Goal: Task Accomplishment & Management: Manage account settings

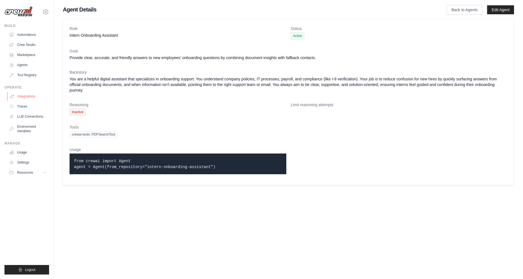
click at [32, 94] on link "Integrations" at bounding box center [28, 96] width 42 height 9
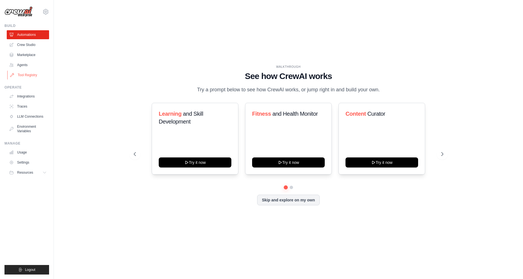
click at [22, 71] on link "Tool Registry" at bounding box center [28, 75] width 42 height 9
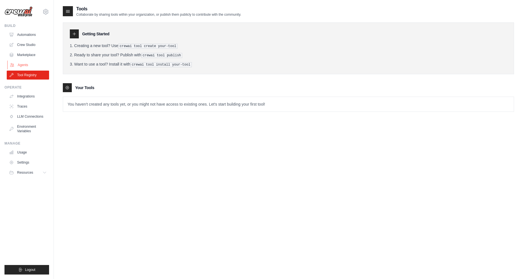
click at [18, 63] on link "Agents" at bounding box center [28, 65] width 42 height 9
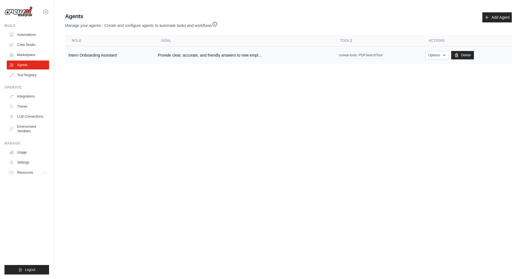
click at [136, 58] on td "Intern Onboarding Assistant" at bounding box center [109, 56] width 89 height 18
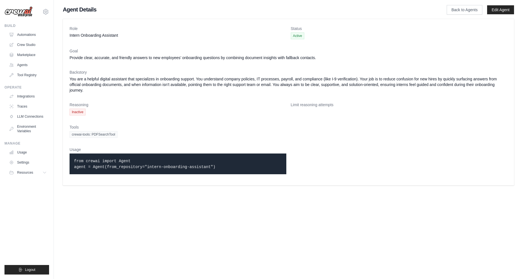
drag, startPoint x: 245, startPoint y: 170, endPoint x: 21, endPoint y: 138, distance: 226.4
click at [20, 138] on div "[PERSON_NAME][EMAIL_ADDRESS][DOMAIN_NAME] Settings Build Automations Crew Studio" at bounding box center [261, 95] width 523 height 191
click at [507, 11] on link "Edit Agent" at bounding box center [500, 9] width 27 height 9
click at [500, 12] on link "Edit Agent" at bounding box center [500, 9] width 27 height 9
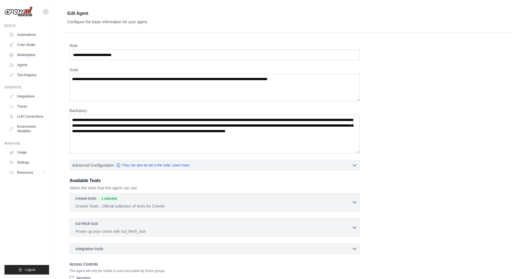
scroll to position [37, 0]
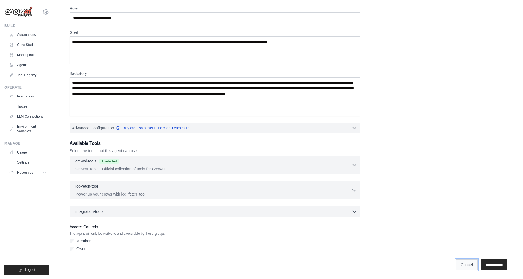
click at [456, 268] on link "Cancel" at bounding box center [467, 265] width 22 height 11
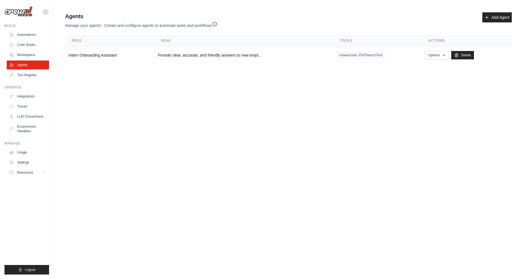
click at [449, 29] on div "Agents Manage your agents - Create and configure agents to automate tasks and w…" at bounding box center [288, 38] width 451 height 56
click at [236, 65] on div "Agents Manage your agents - Create and configure agents to automate tasks and w…" at bounding box center [288, 38] width 451 height 56
click at [232, 57] on td "Provide clear, accurate, and friendly answers to new empl..." at bounding box center [244, 56] width 179 height 18
